Goal: Information Seeking & Learning: Find specific fact

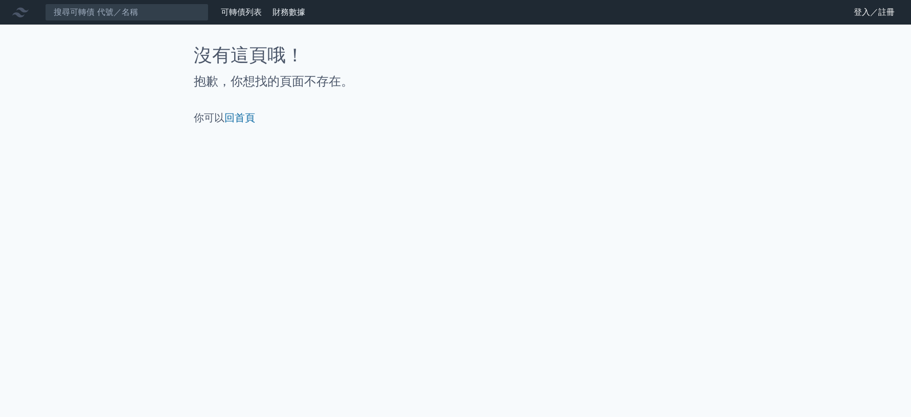
click at [856, 9] on link "登入／註冊" at bounding box center [874, 12] width 57 height 16
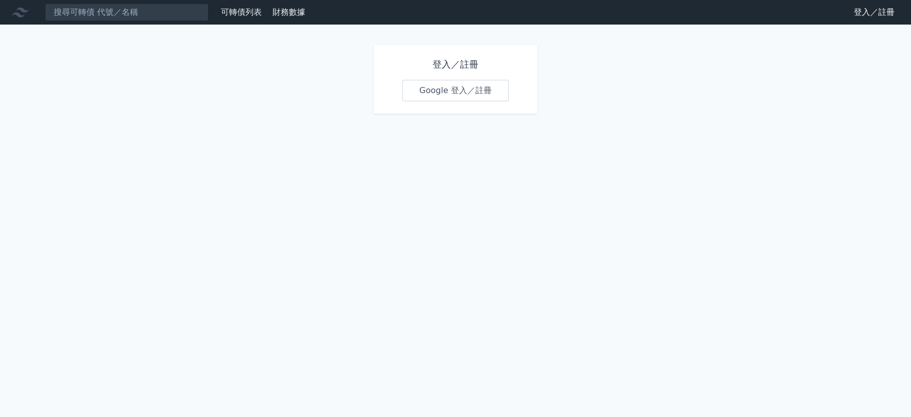
click at [478, 94] on link "Google 登入／註冊" at bounding box center [455, 90] width 106 height 21
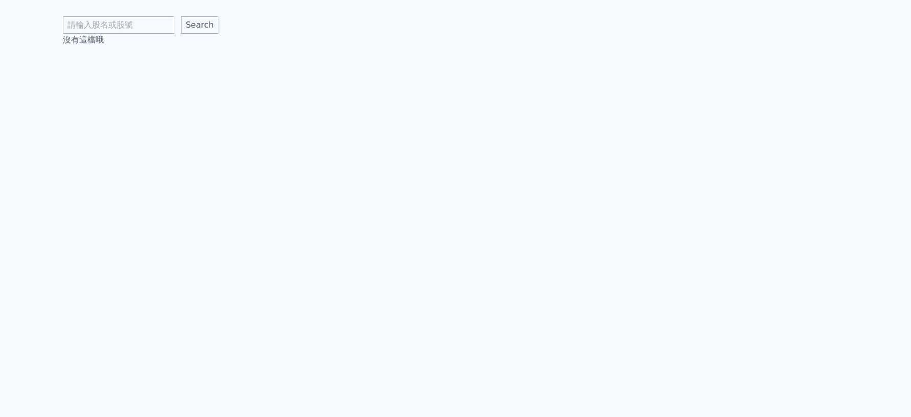
click at [151, 27] on input "text" at bounding box center [118, 24] width 111 height 17
type input "鴻呈"
click at [181, 16] on input "Search" at bounding box center [199, 24] width 37 height 17
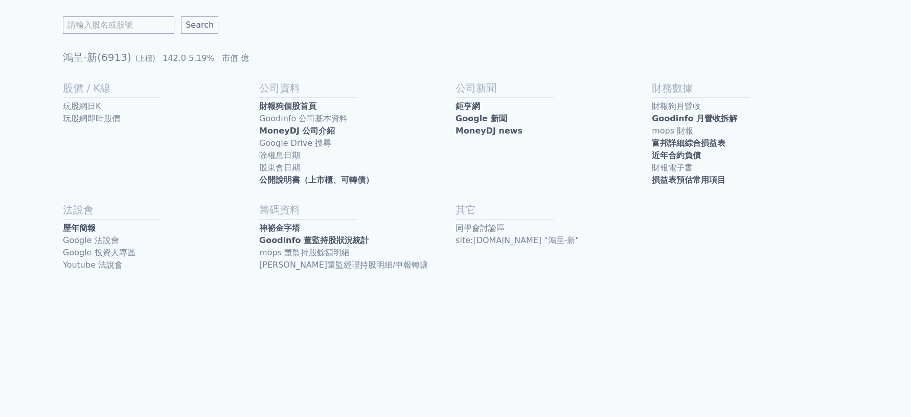
click at [102, 231] on link "歷年簡報" at bounding box center [161, 228] width 196 height 12
